Goal: Share content: Share content

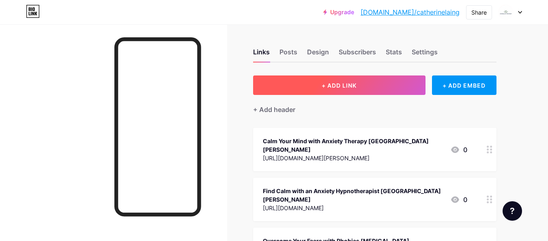
click at [326, 84] on span "+ ADD LINK" at bounding box center [339, 85] width 35 height 7
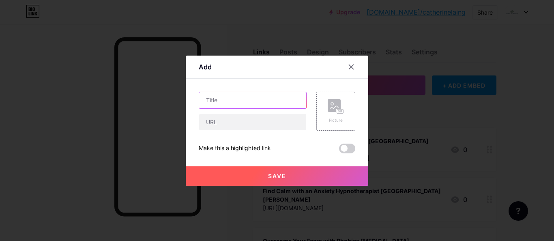
click at [221, 96] on input "text" at bounding box center [252, 100] width 107 height 16
paste input "Anxiety Therapy [GEOGRAPHIC_DATA][PERSON_NAME] – [GEOGRAPHIC_DATA] Support for …"
type input "Anxiety Therapy [GEOGRAPHIC_DATA][PERSON_NAME] – [GEOGRAPHIC_DATA] Support for …"
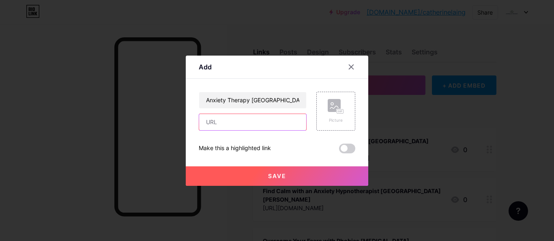
click at [254, 128] on input "text" at bounding box center [252, 122] width 107 height 16
paste input "[URL][DOMAIN_NAME][PERSON_NAME]"
type input "[URL][DOMAIN_NAME][PERSON_NAME]"
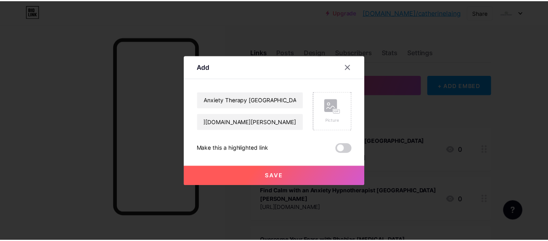
scroll to position [0, 0]
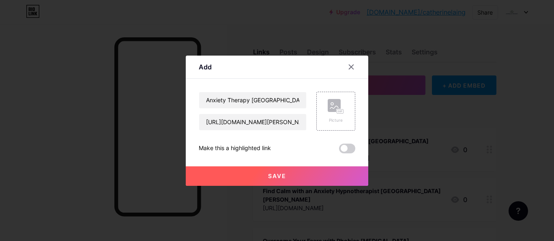
click at [258, 181] on button "Save" at bounding box center [277, 175] width 183 height 19
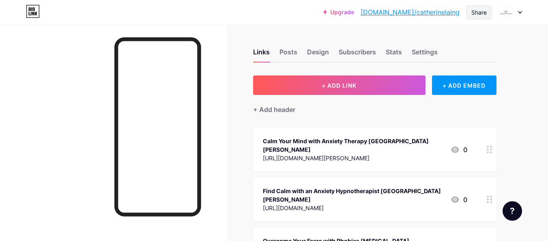
click at [475, 11] on div "Share" at bounding box center [478, 12] width 15 height 9
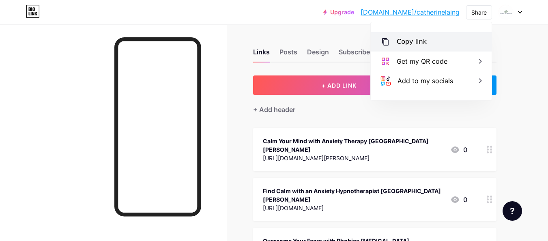
click at [414, 41] on div "Copy link" at bounding box center [412, 42] width 30 height 10
